Goal: Information Seeking & Learning: Learn about a topic

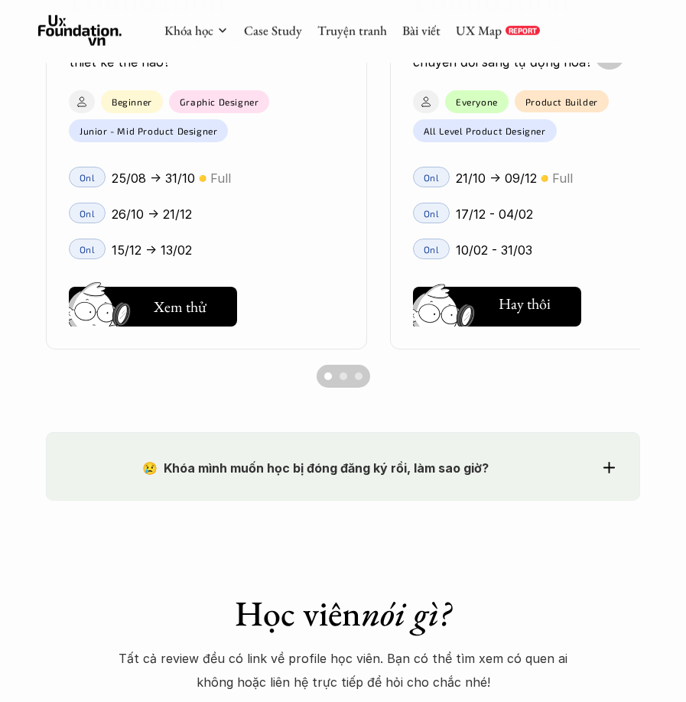
scroll to position [1377, 0]
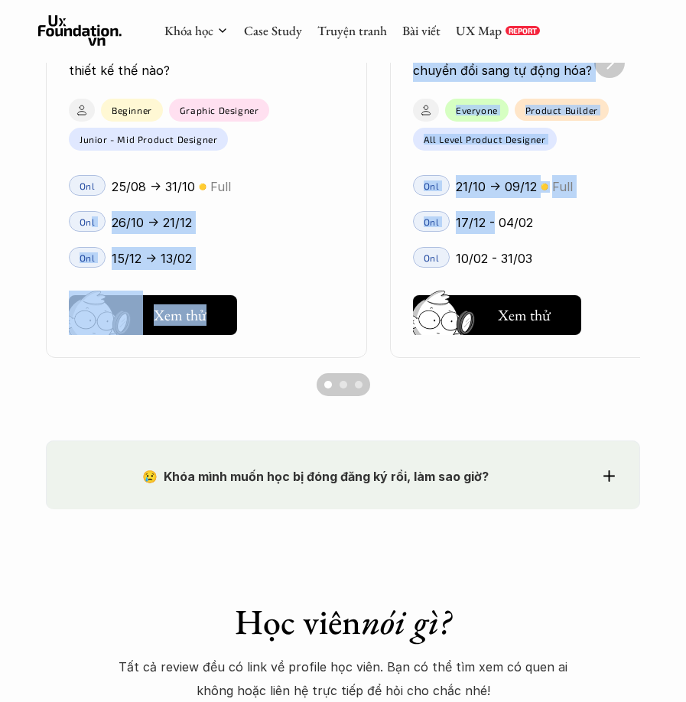
drag, startPoint x: 154, startPoint y: 236, endPoint x: 89, endPoint y: 240, distance: 65.1
click at [89, 240] on ul "User Interface Foundation Digital product đúng quy chuẩn được thiết kế thế nào?…" at bounding box center [343, 62] width 594 height 591
click at [340, 385] on div "Scroll to page 2" at bounding box center [344, 385] width 8 height 8
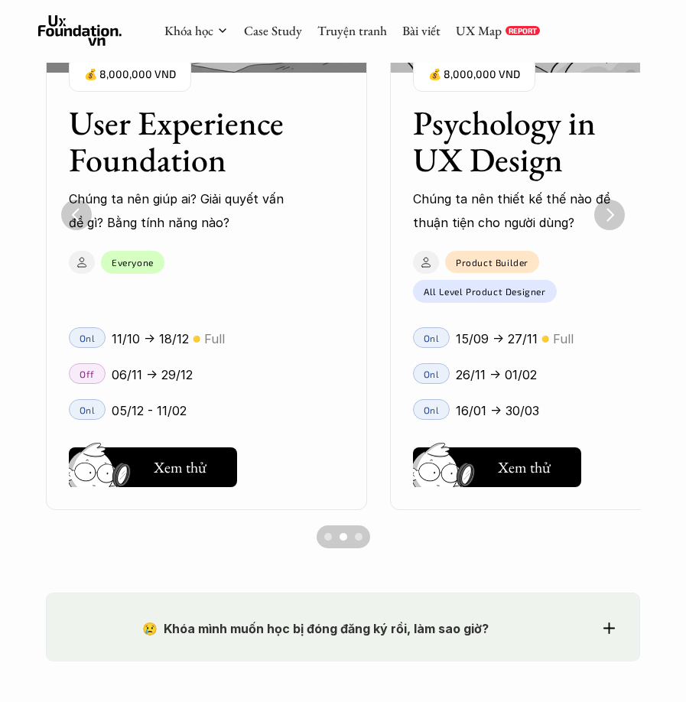
scroll to position [1224, 0]
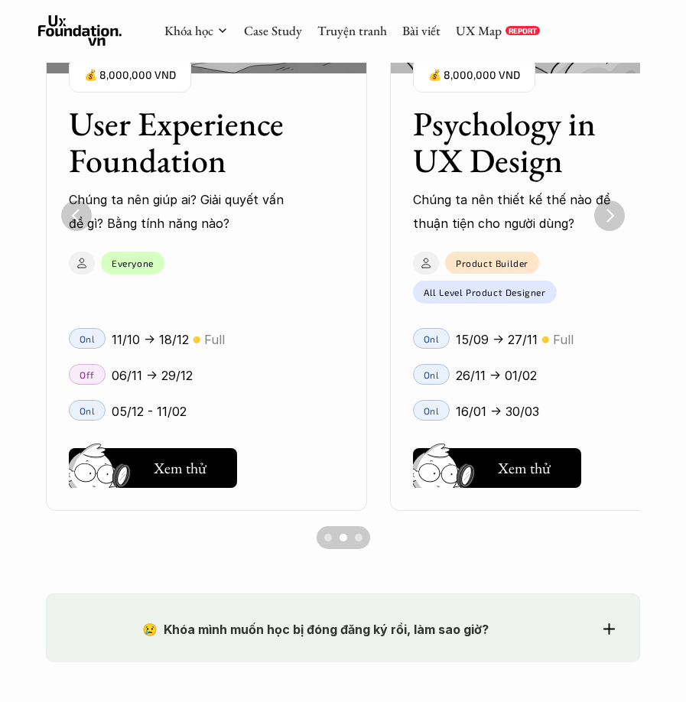
click at [473, 148] on h3 "Psychology in UX Design" at bounding box center [531, 143] width 237 height 74
click at [499, 463] on h5 "Xem thử" at bounding box center [524, 471] width 53 height 21
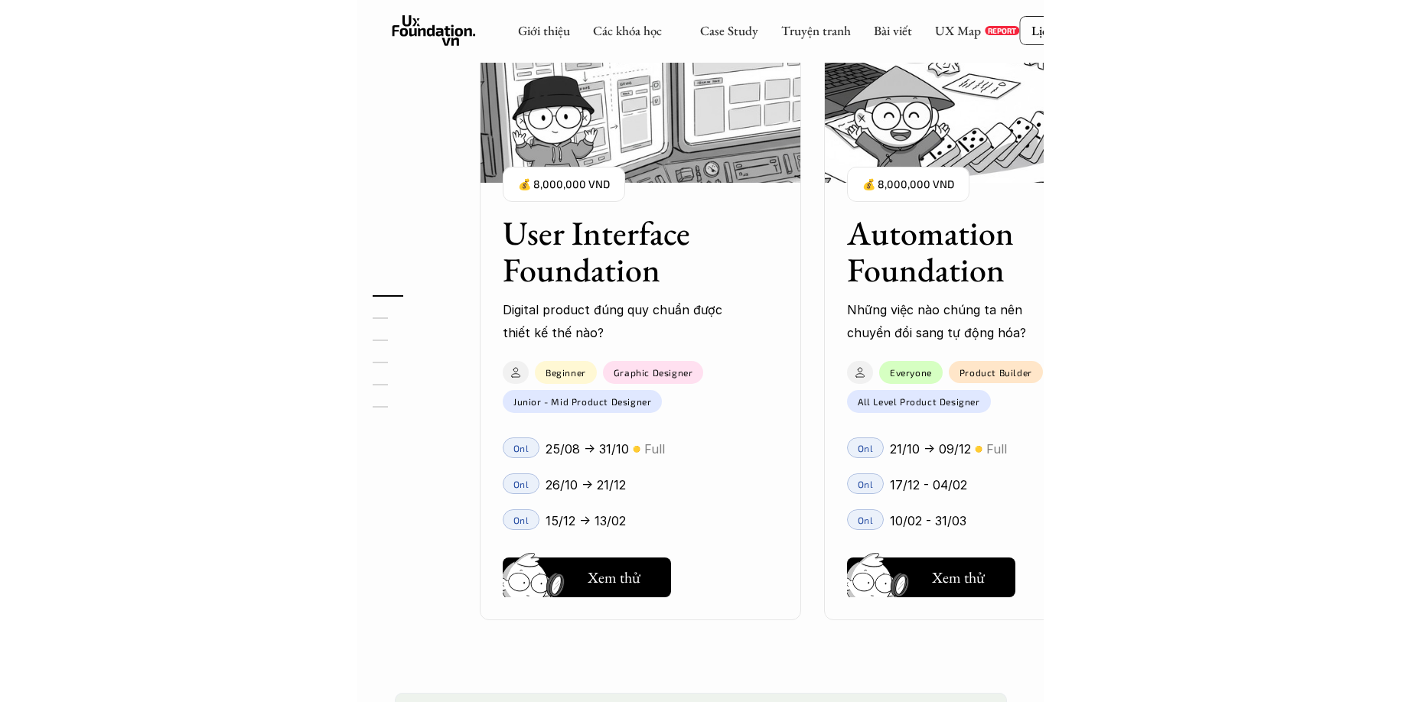
scroll to position [1324, 0]
